Goal: Check status: Check status

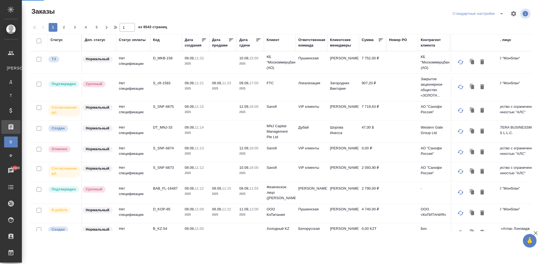
select select "RU"
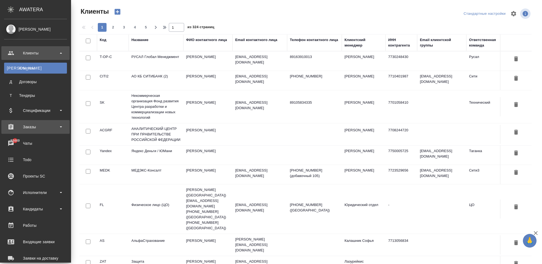
click at [31, 128] on div "Заказы" at bounding box center [35, 127] width 63 height 8
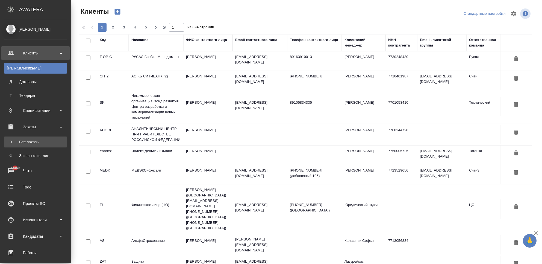
click at [32, 139] on div "Все заказы" at bounding box center [35, 141] width 57 height 5
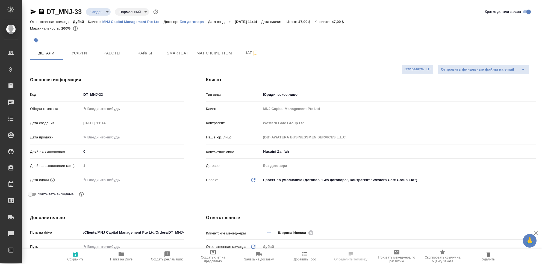
select select "RU"
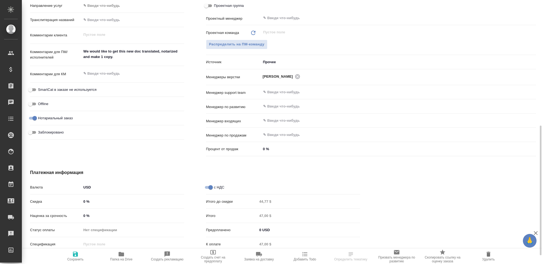
scroll to position [273, 0]
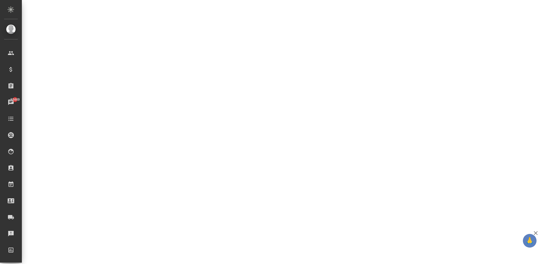
select select "RU"
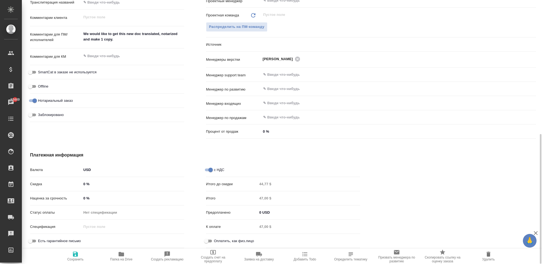
type textarea "x"
click at [213, 153] on h4 "Платежная информация" at bounding box center [195, 155] width 330 height 7
click at [383, 154] on div at bounding box center [459, 201] width 176 height 120
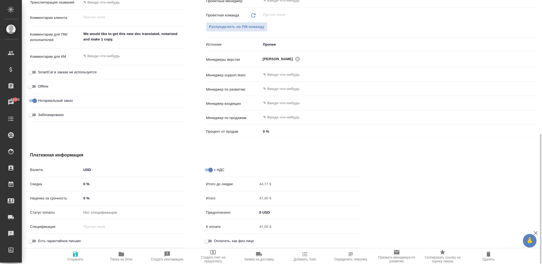
type textarea "x"
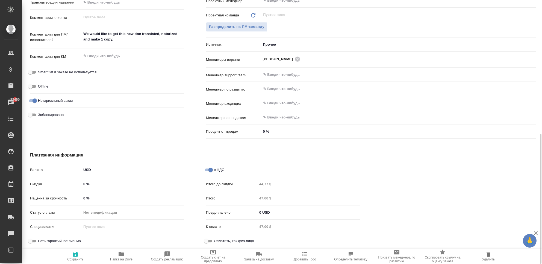
type textarea "x"
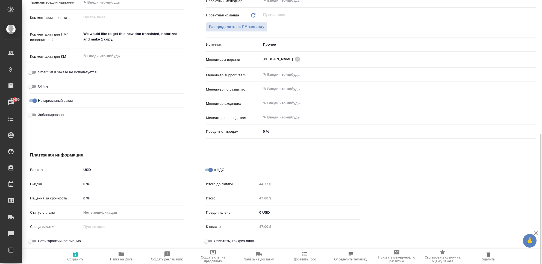
type textarea "x"
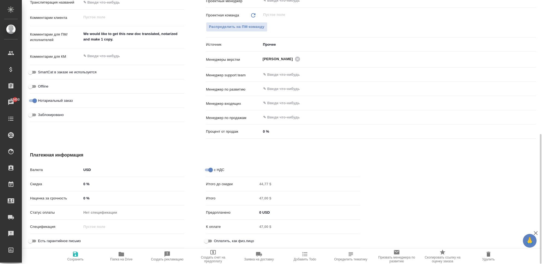
type textarea "x"
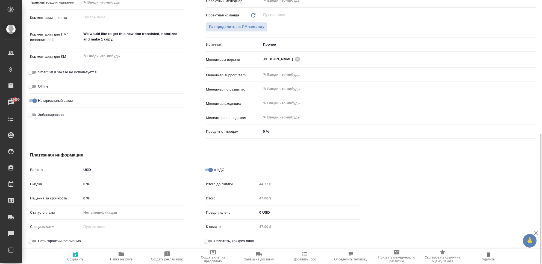
type textarea "x"
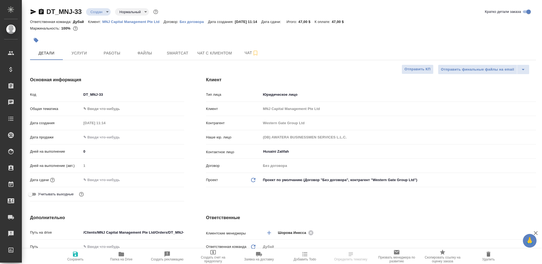
select select "RU"
type textarea "x"
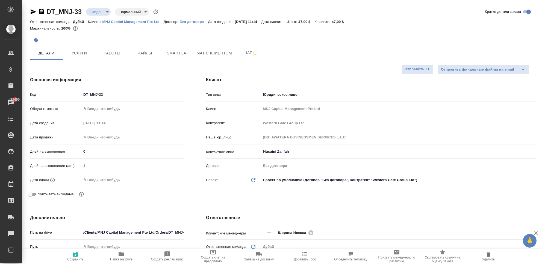
type textarea "x"
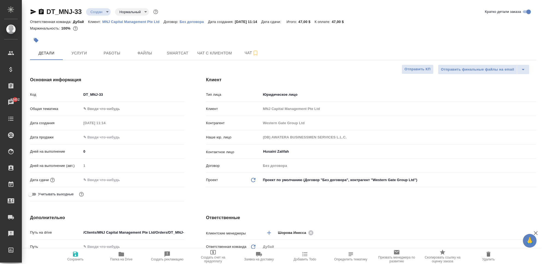
type textarea "x"
